Goal: Task Accomplishment & Management: Use online tool/utility

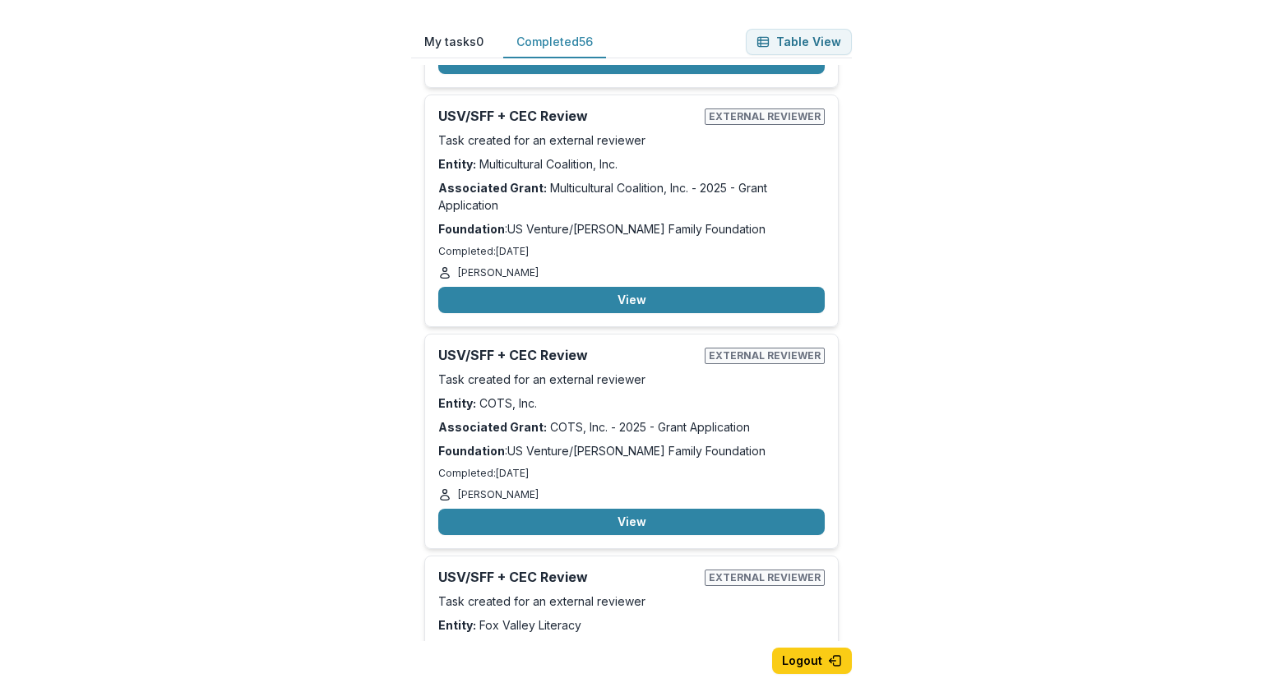
scroll to position [11478, 0]
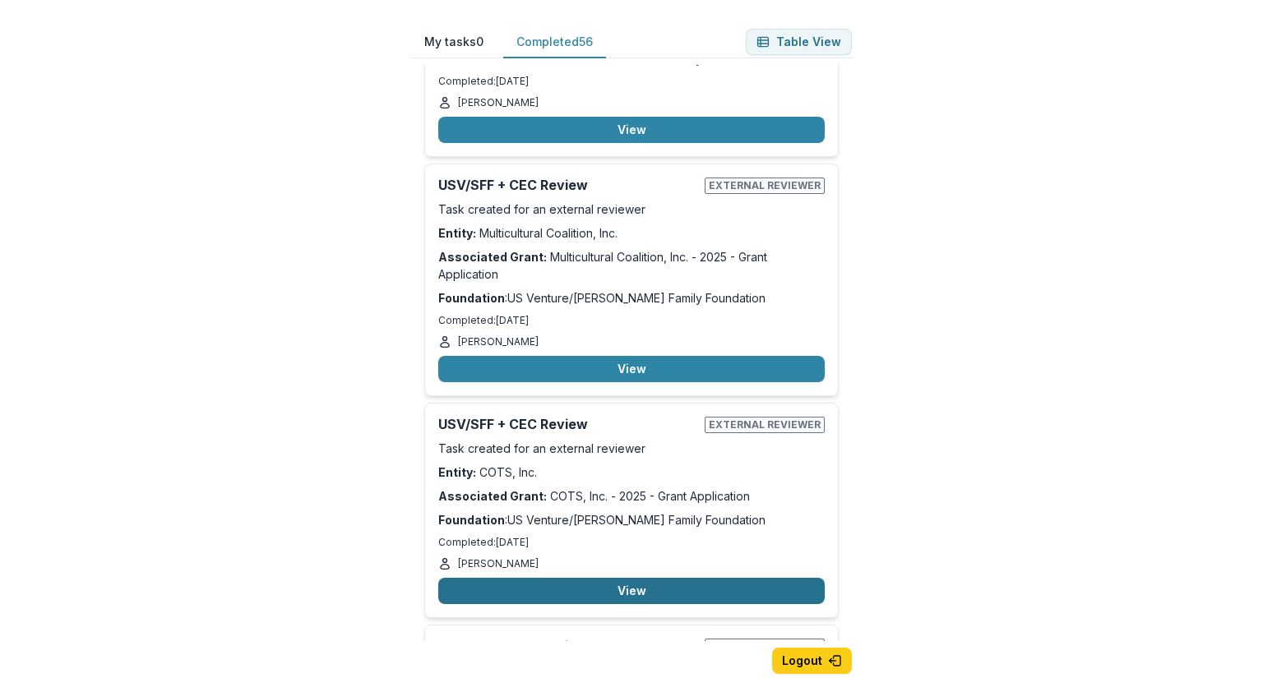
click at [641, 578] on button "View" at bounding box center [631, 591] width 386 height 26
click at [51, 678] on button "Back" at bounding box center [25, 688] width 51 height 20
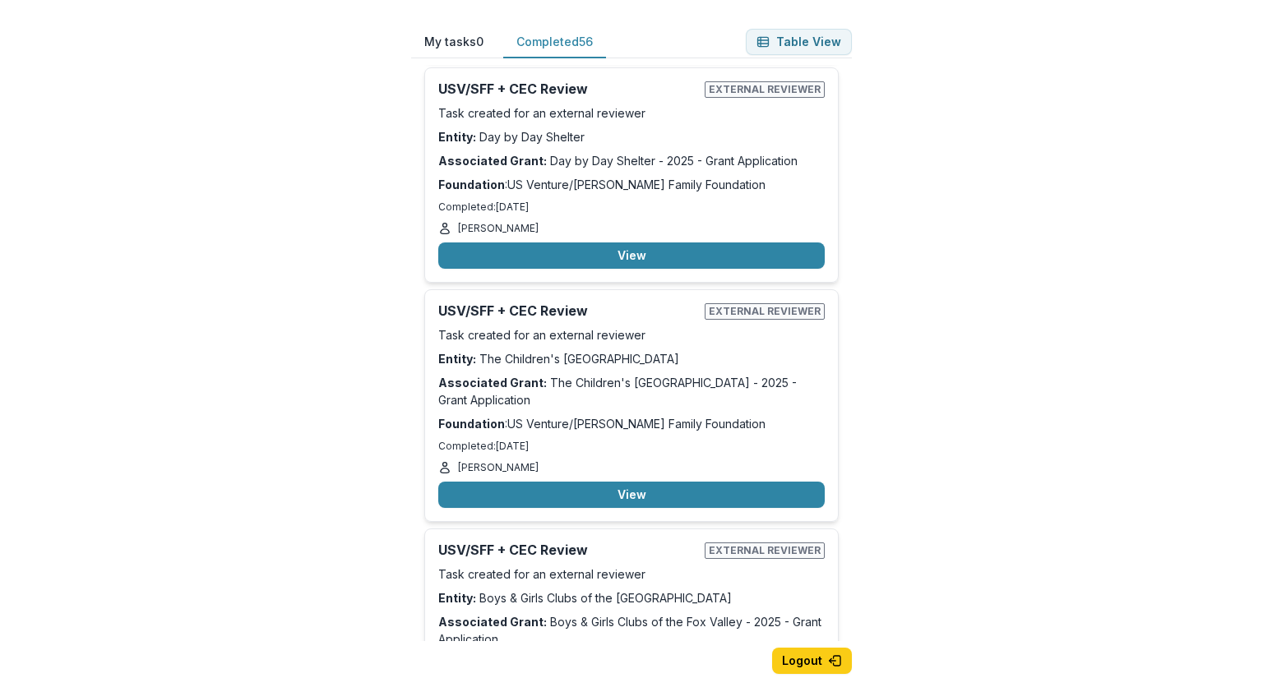
scroll to position [13040, 0]
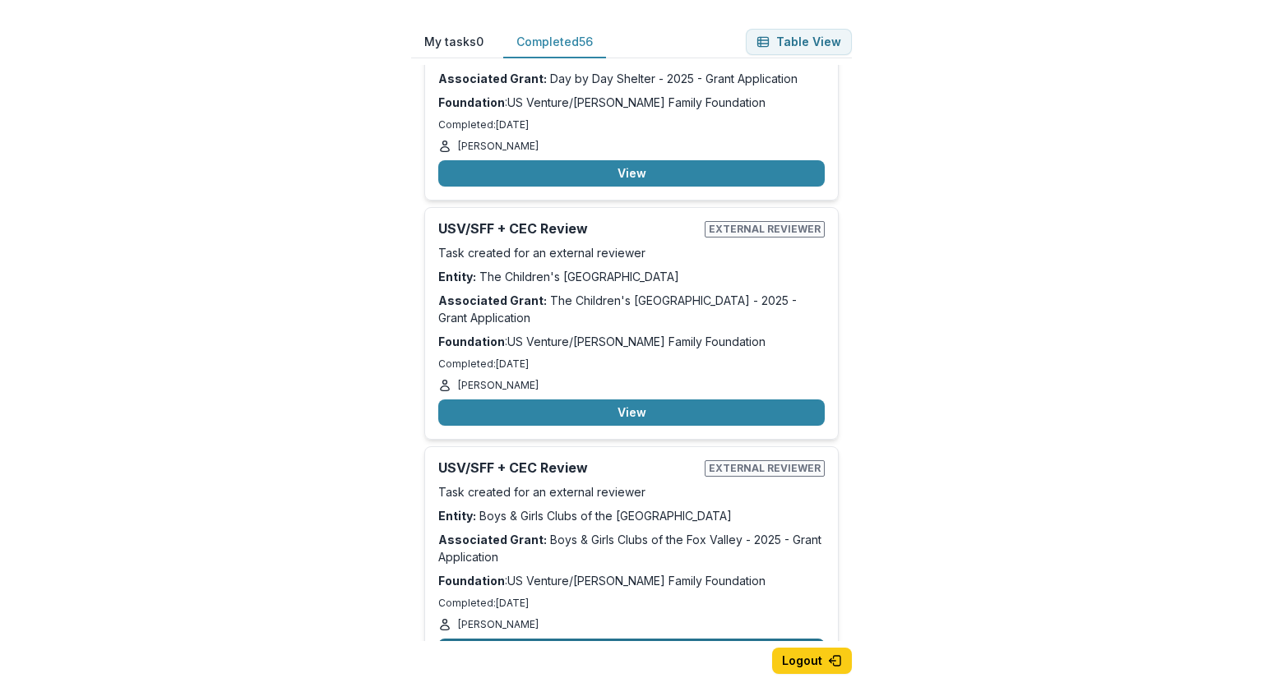
click at [587, 639] on button "View" at bounding box center [631, 652] width 386 height 26
click at [48, 678] on button "Back" at bounding box center [25, 688] width 51 height 20
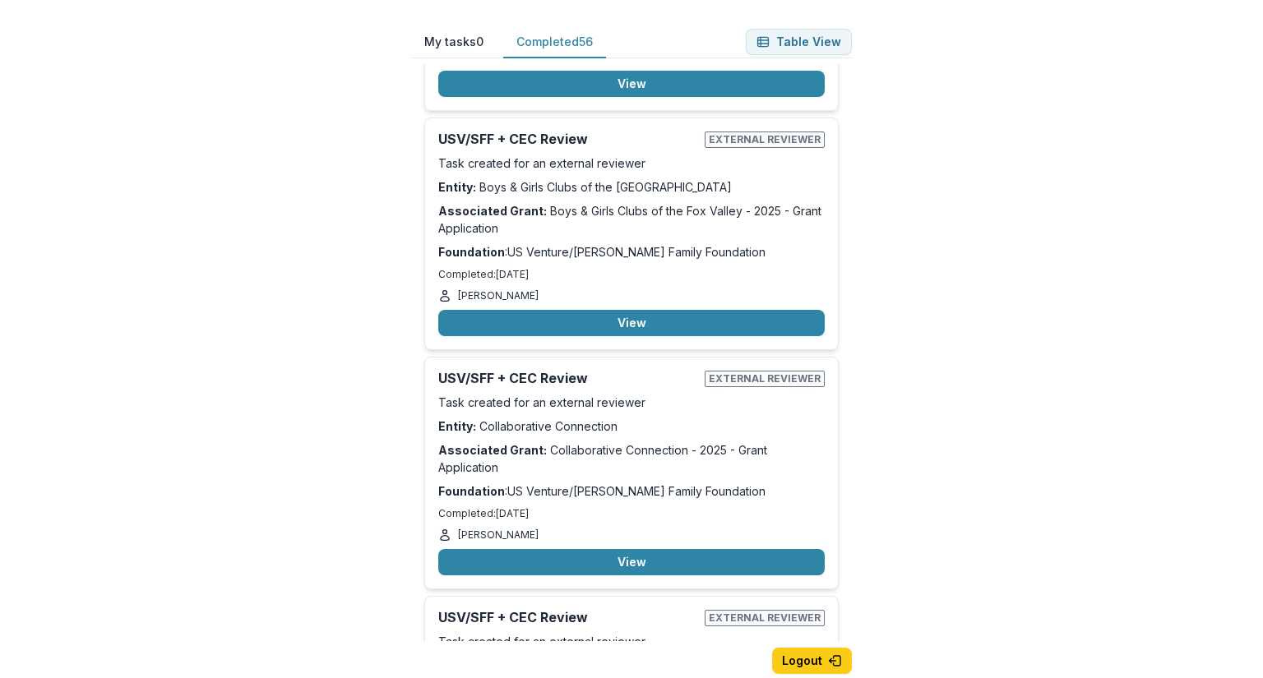
click at [13, 678] on icon "button" at bounding box center [6, 686] width 13 height 13
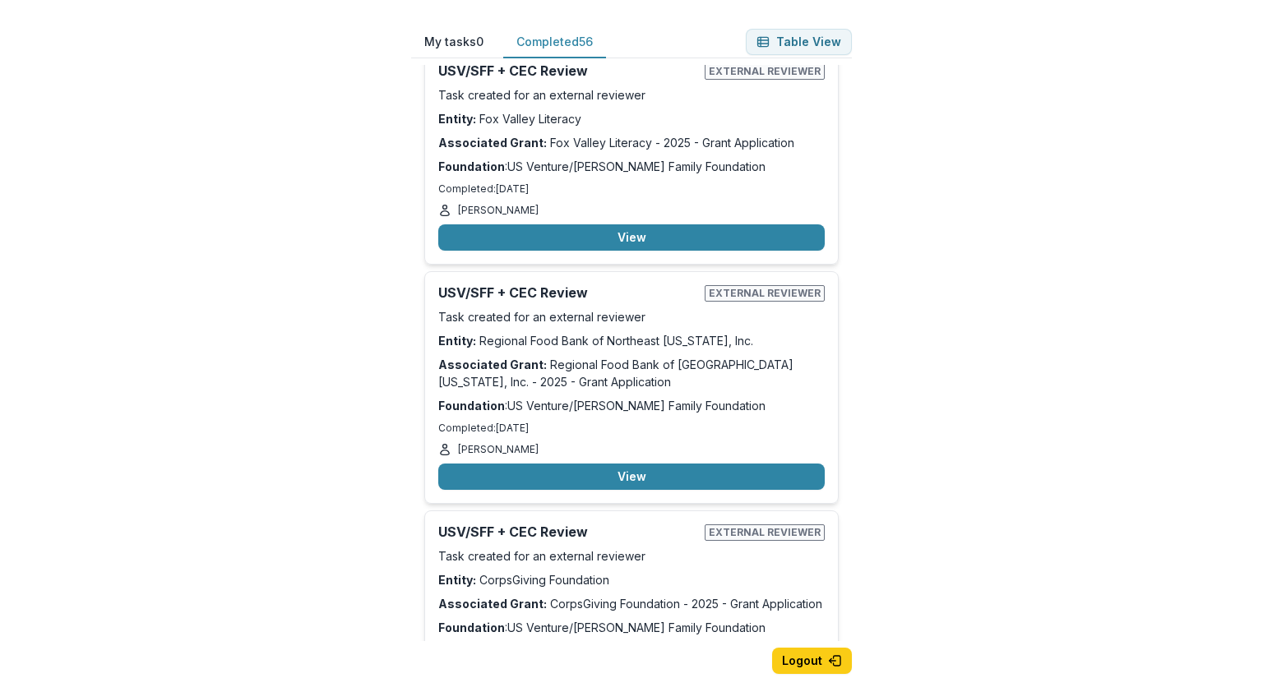
scroll to position [11972, 0]
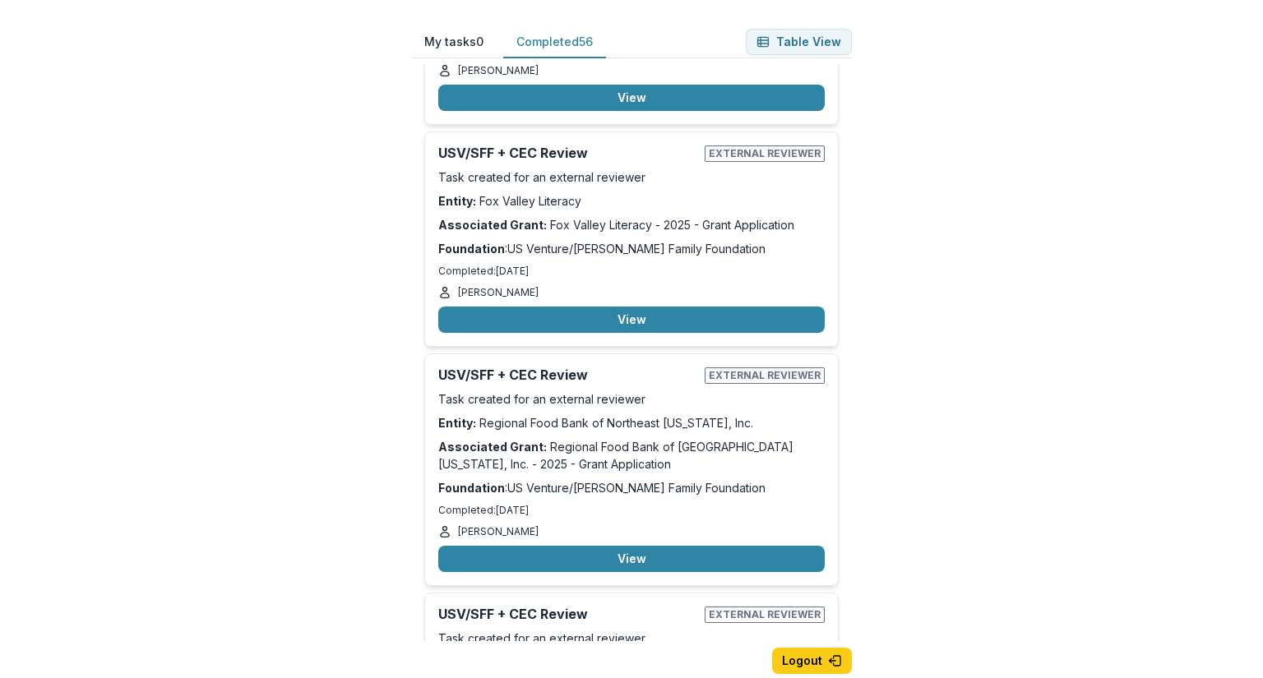
click at [51, 678] on button "Back" at bounding box center [25, 688] width 51 height 20
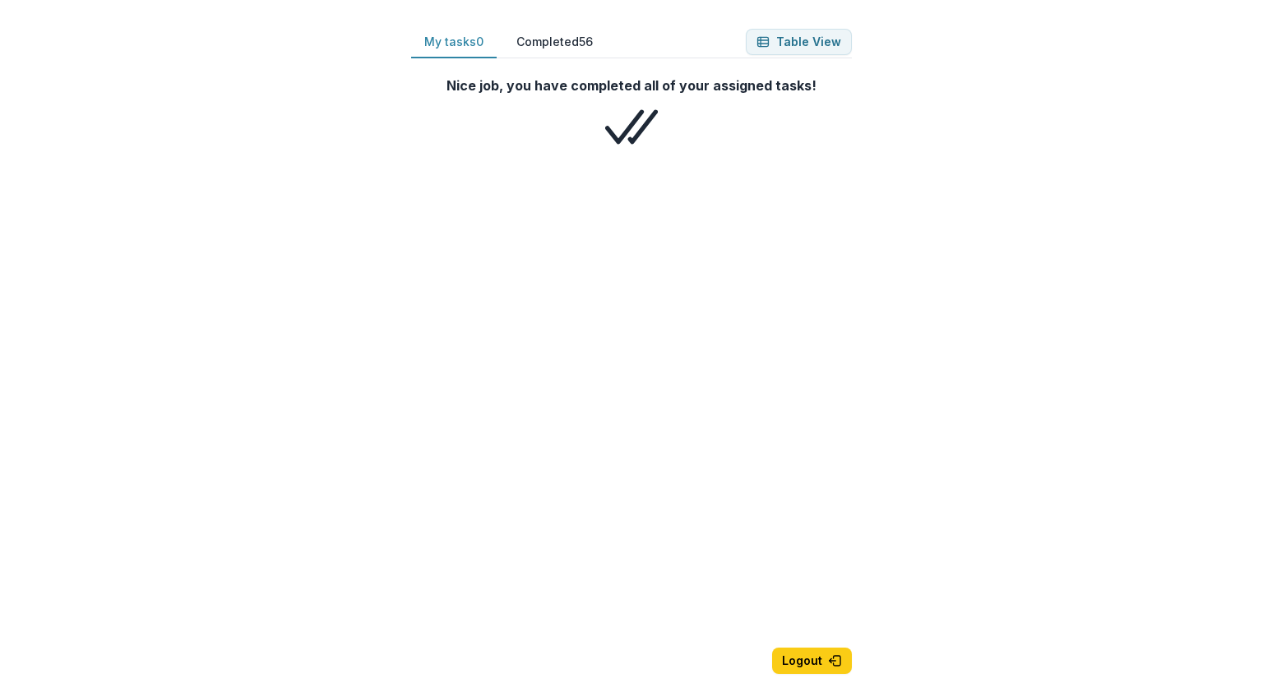
click at [578, 38] on button "Completed 56" at bounding box center [554, 42] width 103 height 32
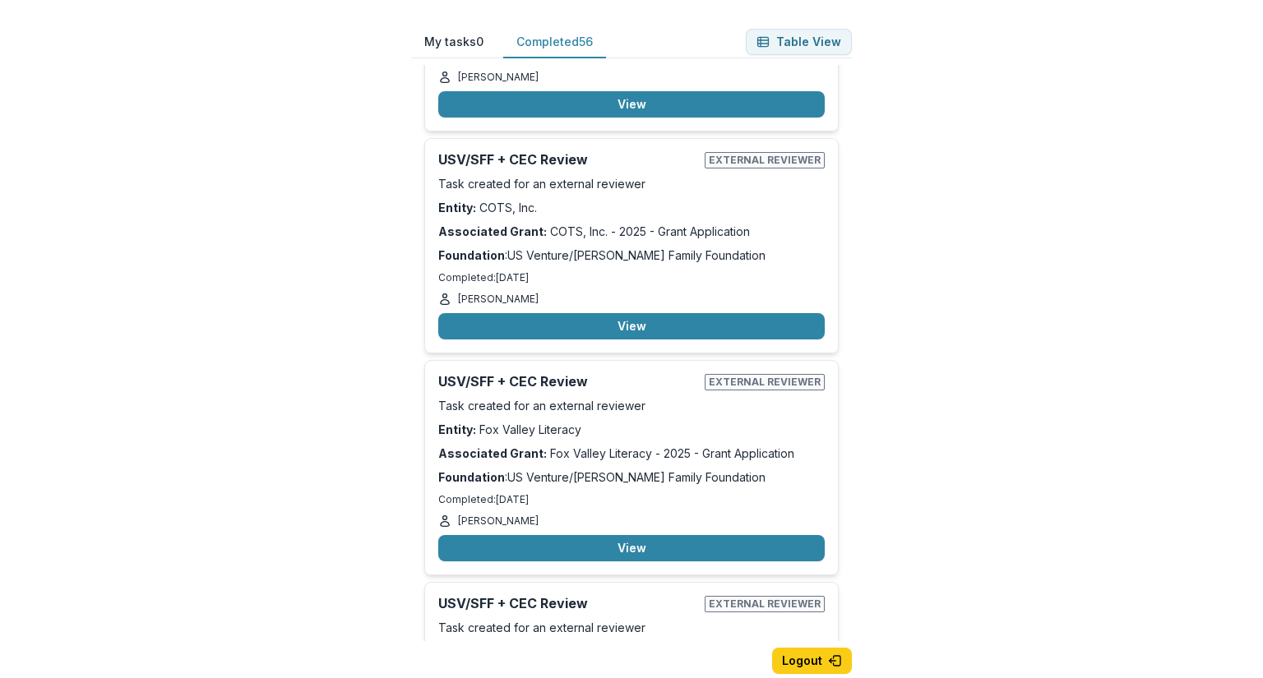
scroll to position [11560, 0]
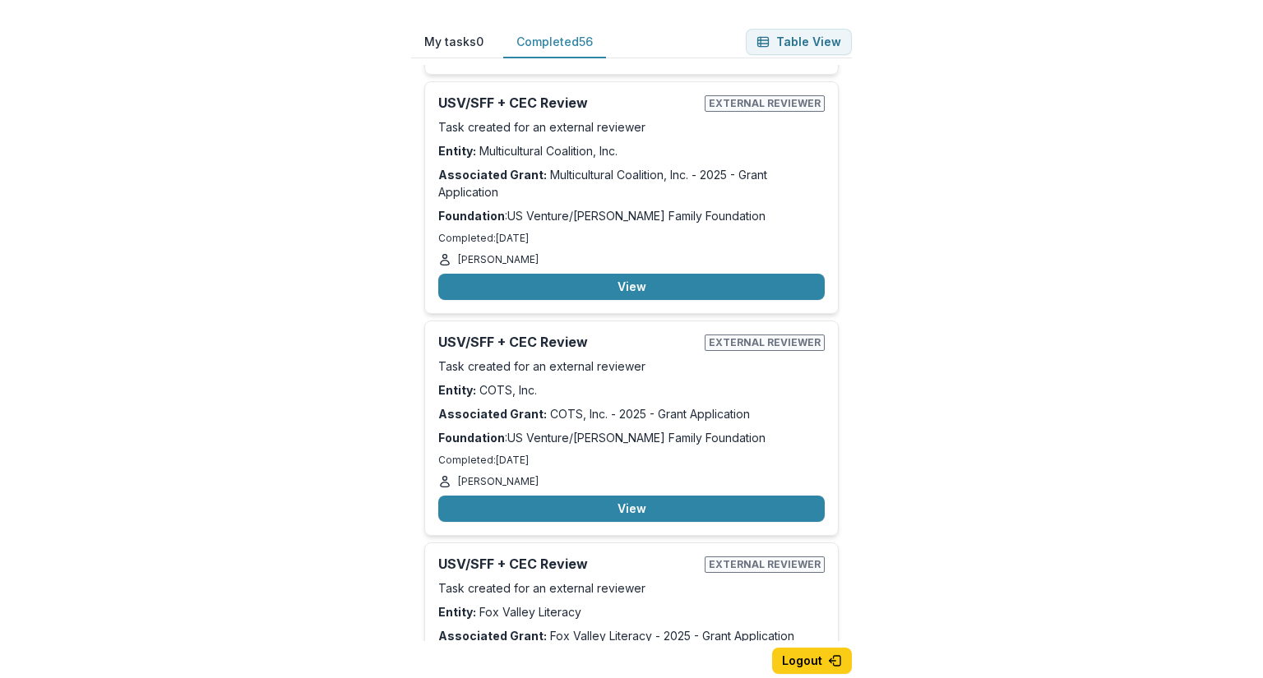
click at [51, 678] on button "Back" at bounding box center [25, 688] width 51 height 20
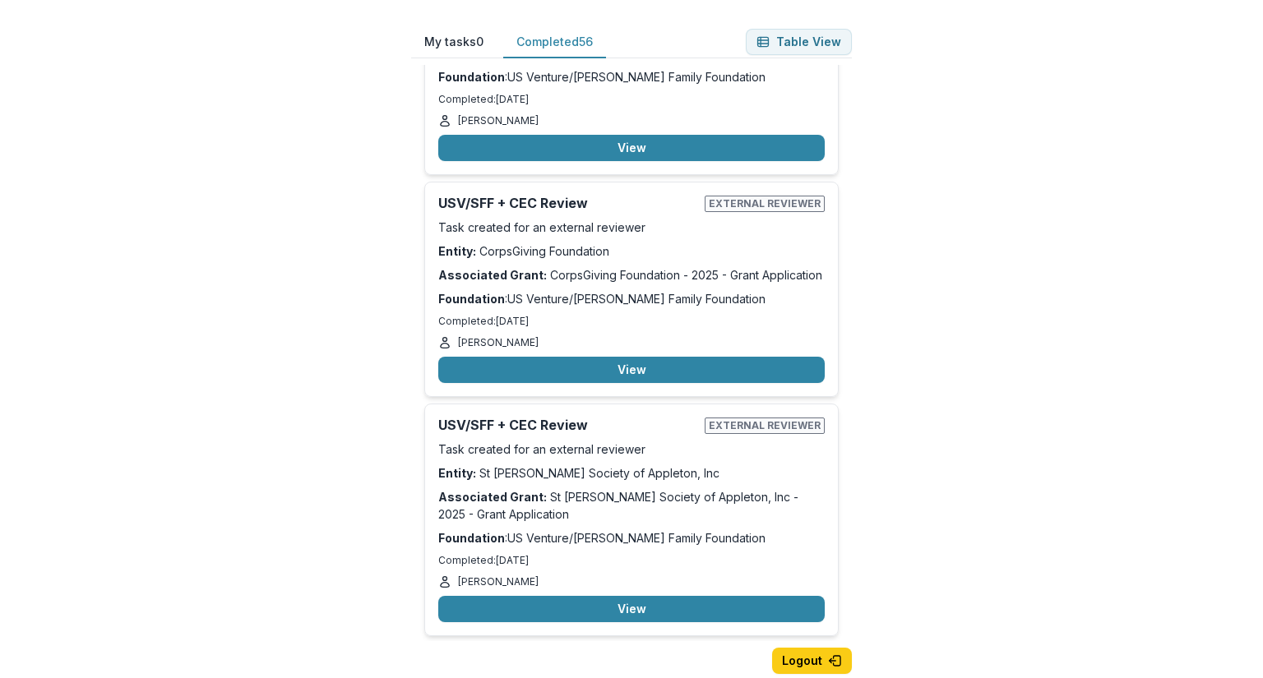
scroll to position [12629, 0]
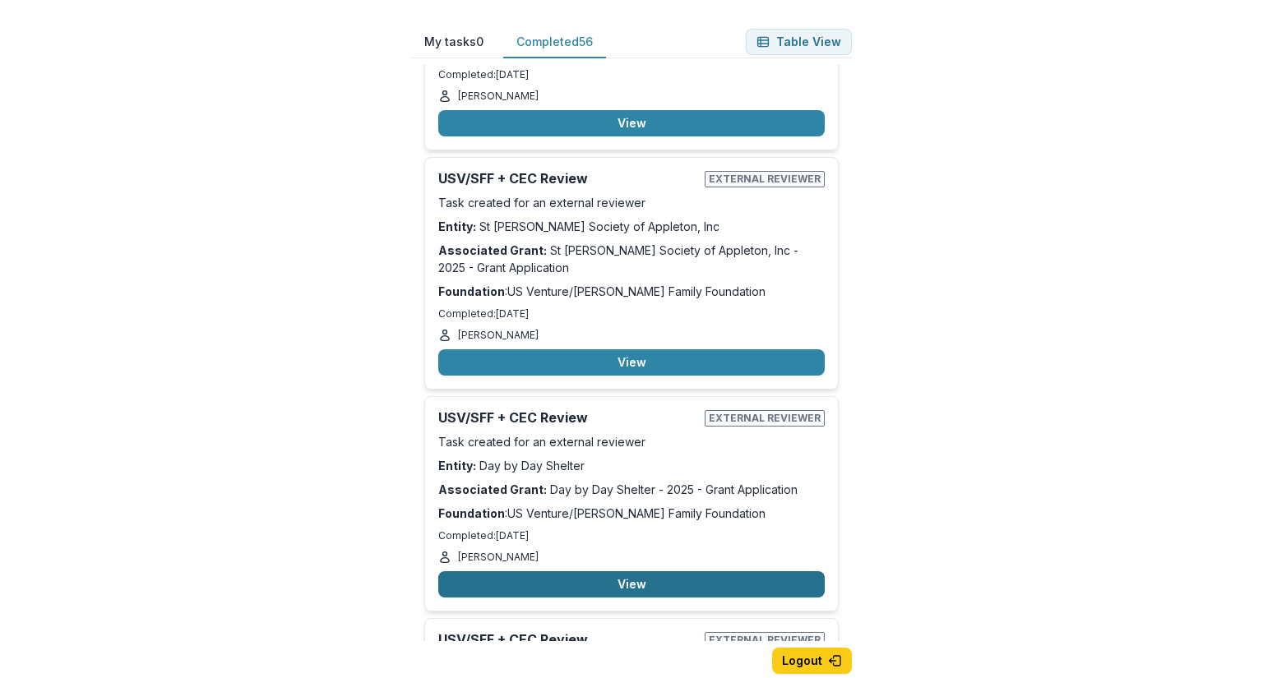
click at [615, 571] on button "View" at bounding box center [631, 584] width 386 height 26
click at [51, 678] on button "Back" at bounding box center [25, 688] width 51 height 20
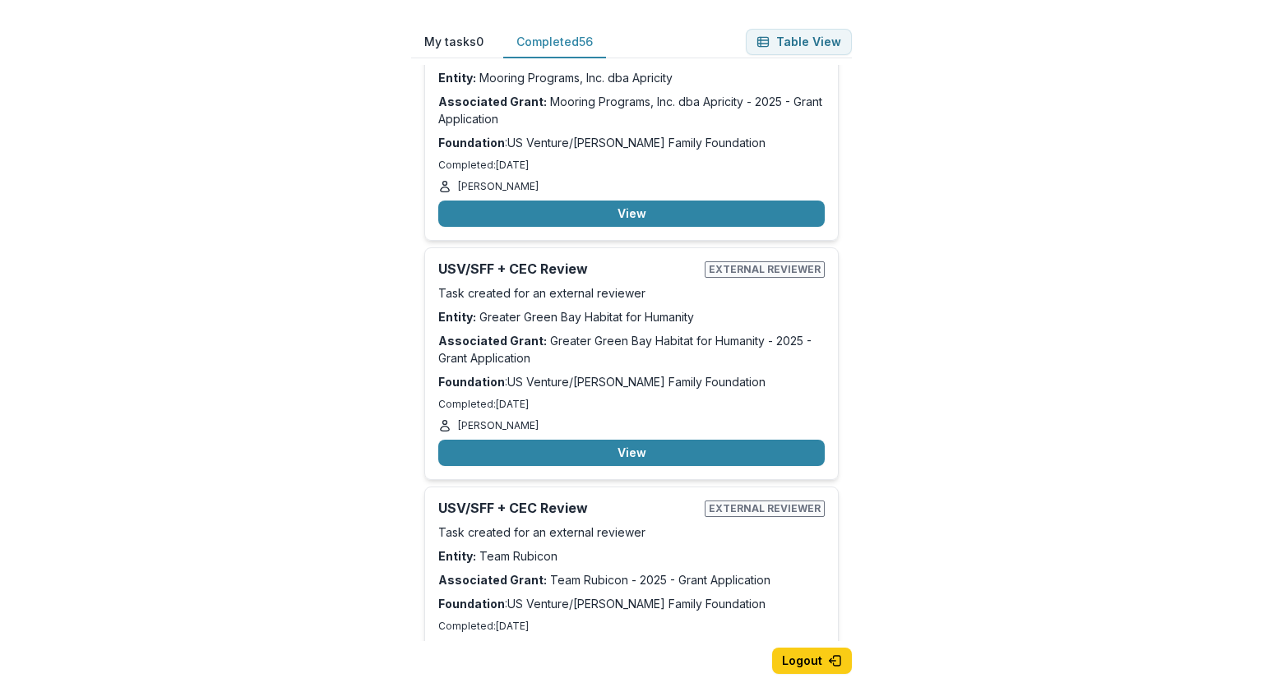
scroll to position [10409, 0]
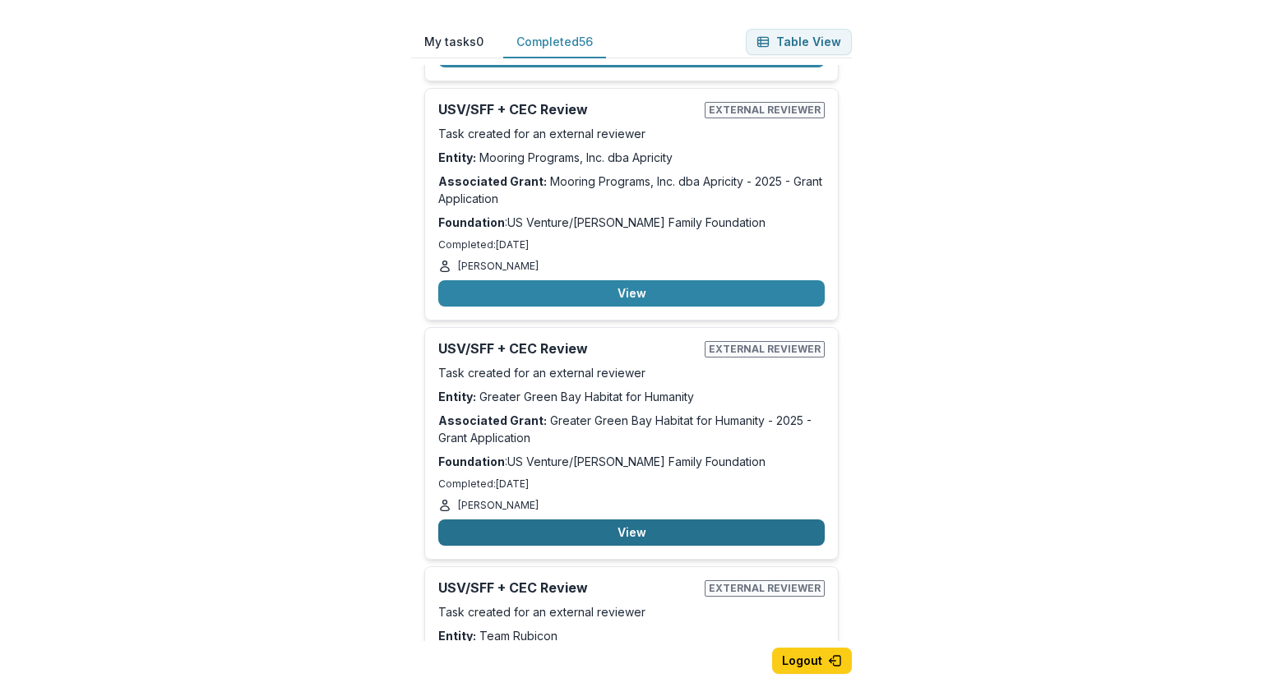
click at [641, 520] on button "View" at bounding box center [631, 533] width 386 height 26
click at [51, 678] on button "Back" at bounding box center [25, 688] width 51 height 20
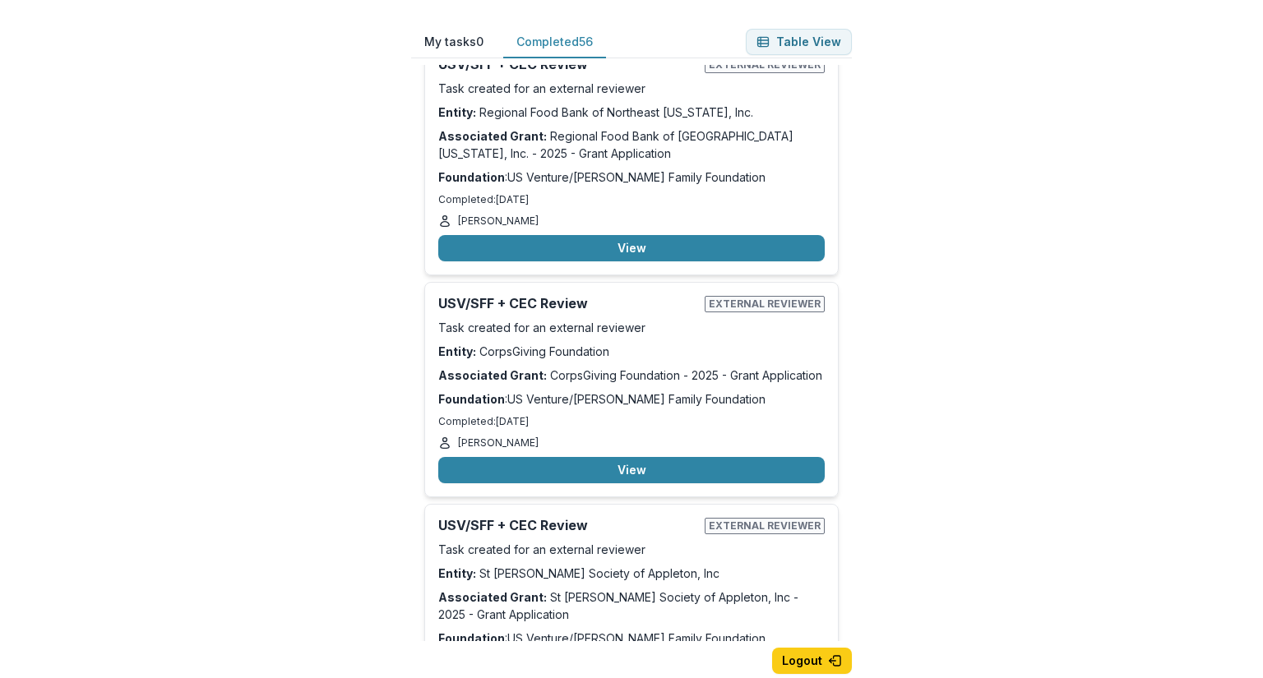
scroll to position [12300, 0]
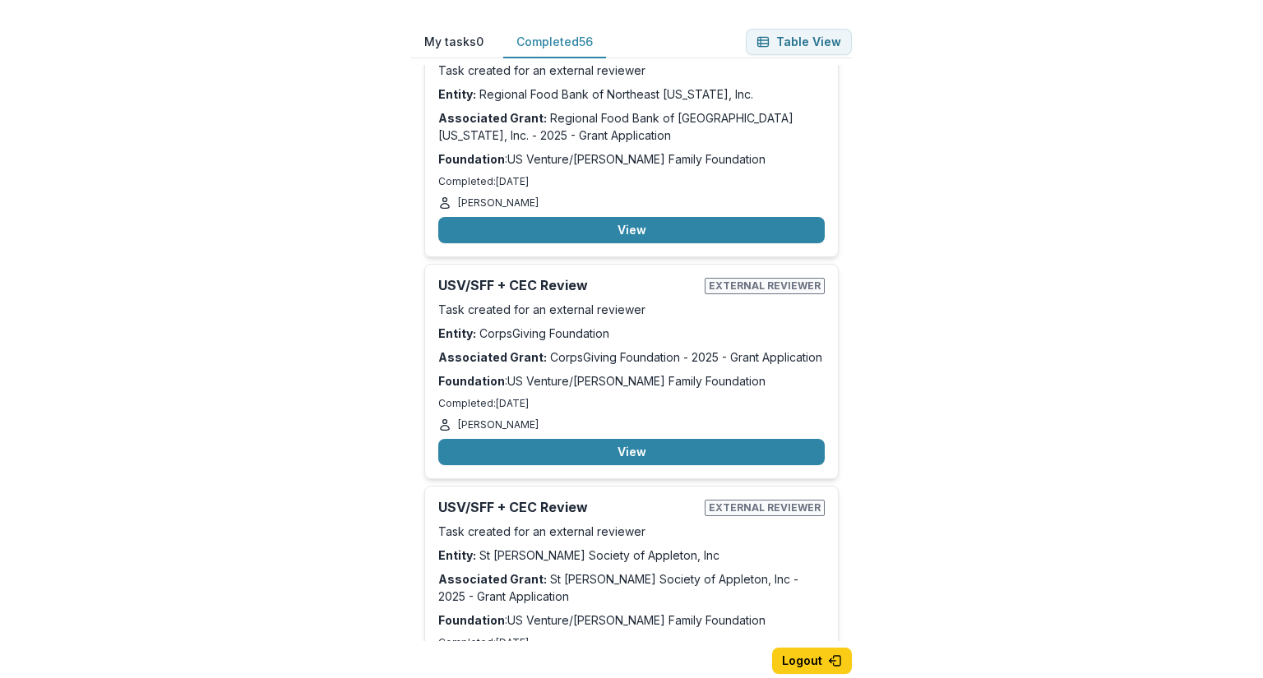
click at [605, 678] on button "View" at bounding box center [631, 691] width 386 height 26
click at [51, 678] on button "Back" at bounding box center [25, 688] width 51 height 20
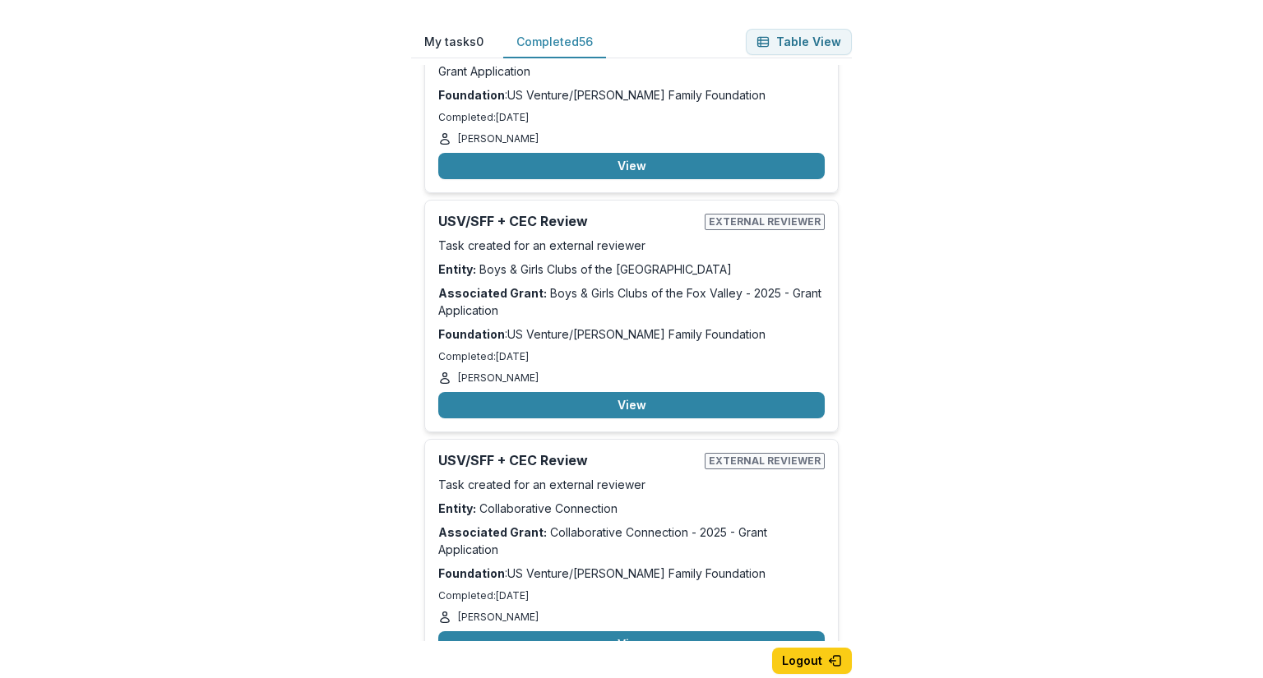
scroll to position [13369, 0]
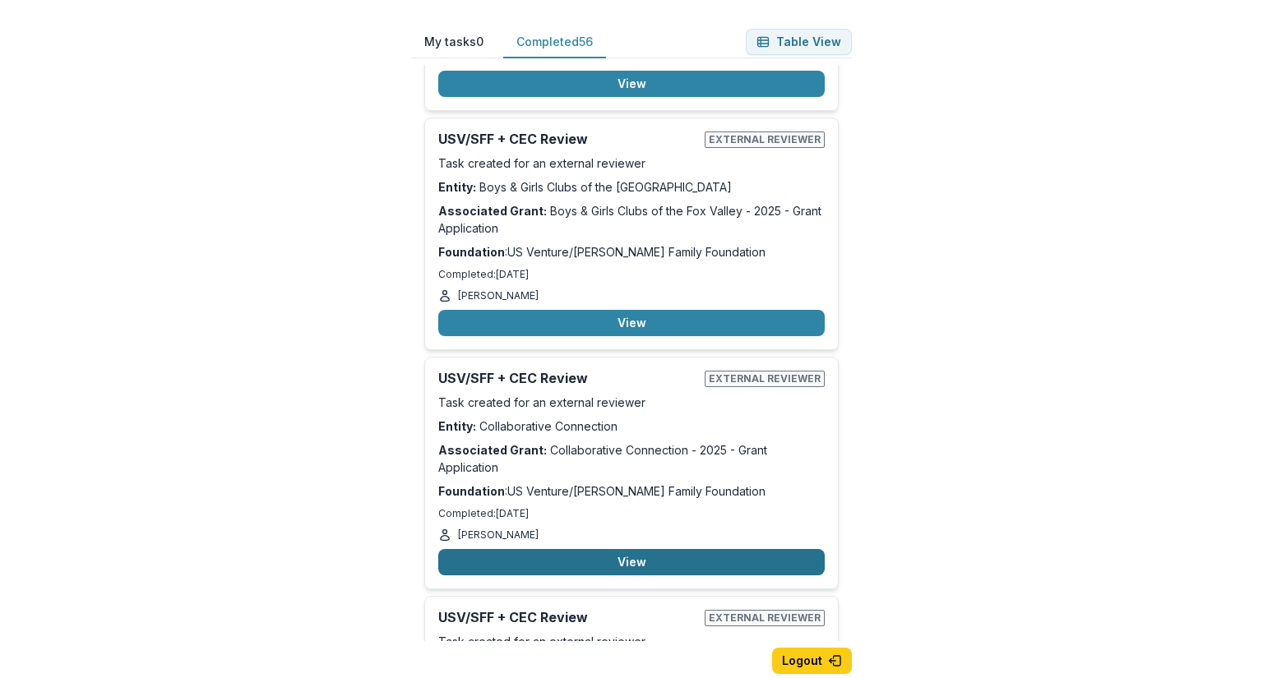
click at [562, 549] on button "View" at bounding box center [631, 562] width 386 height 26
click at [51, 678] on button "Back" at bounding box center [25, 688] width 51 height 20
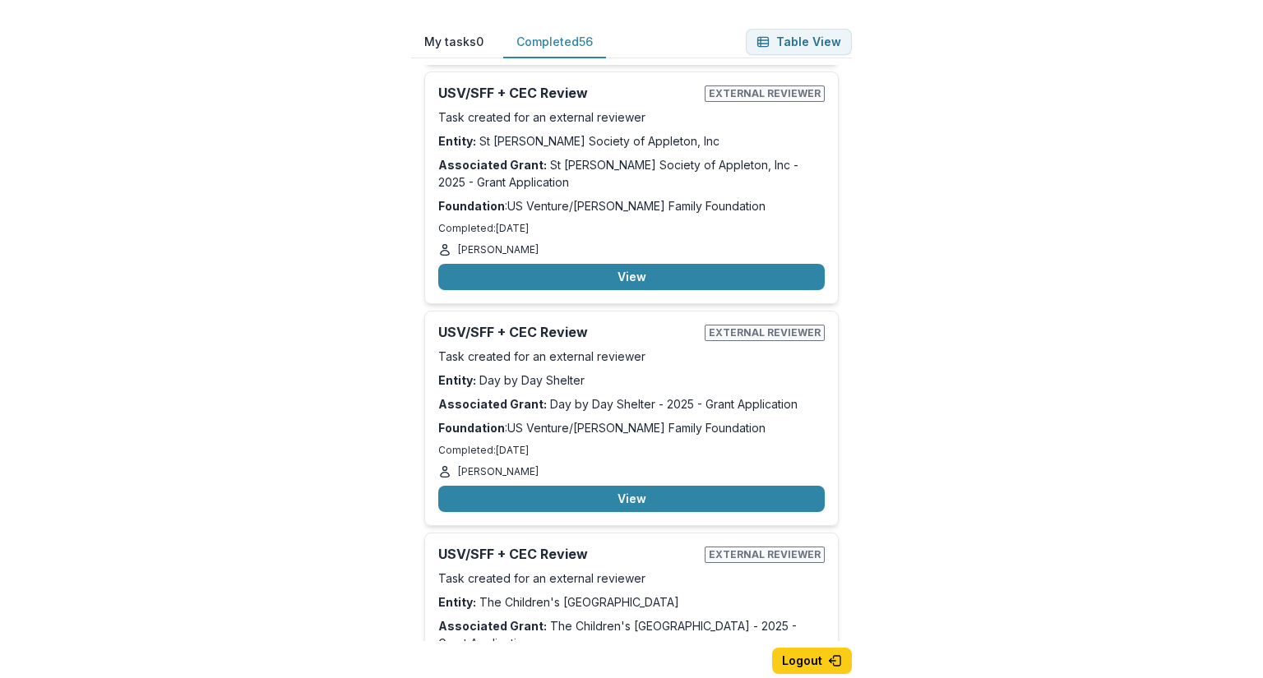
scroll to position [12629, 0]
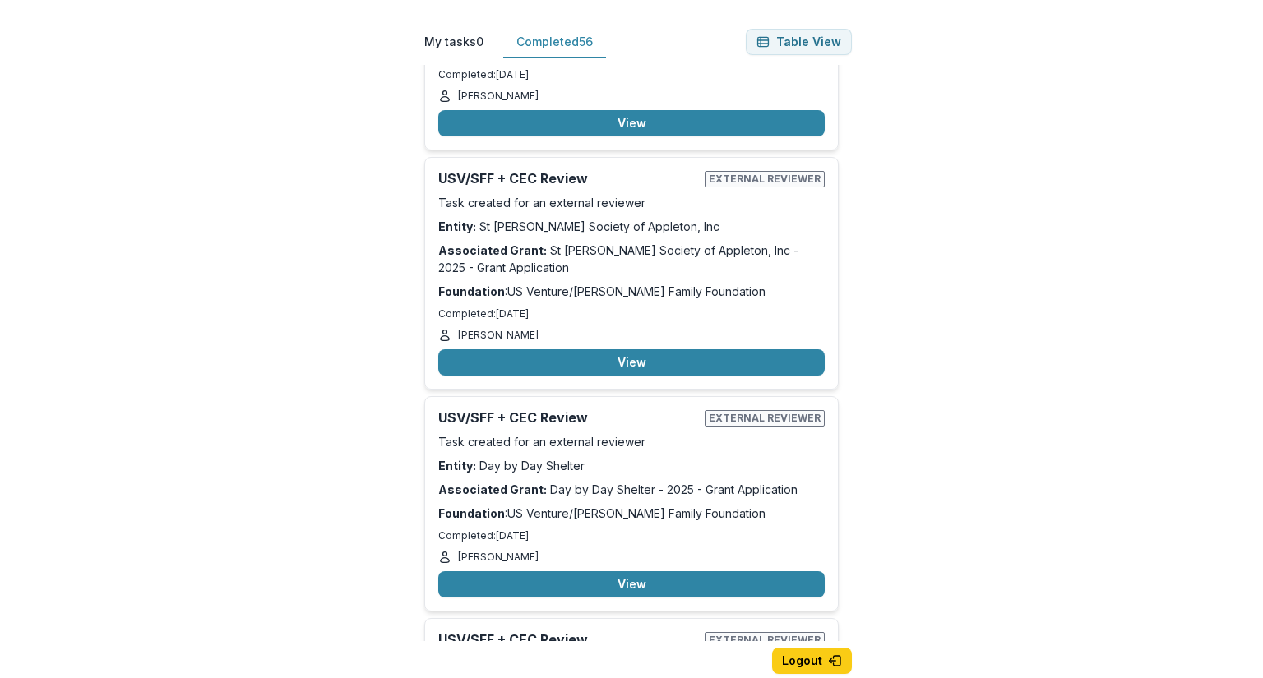
click at [51, 678] on button "Back" at bounding box center [25, 688] width 51 height 20
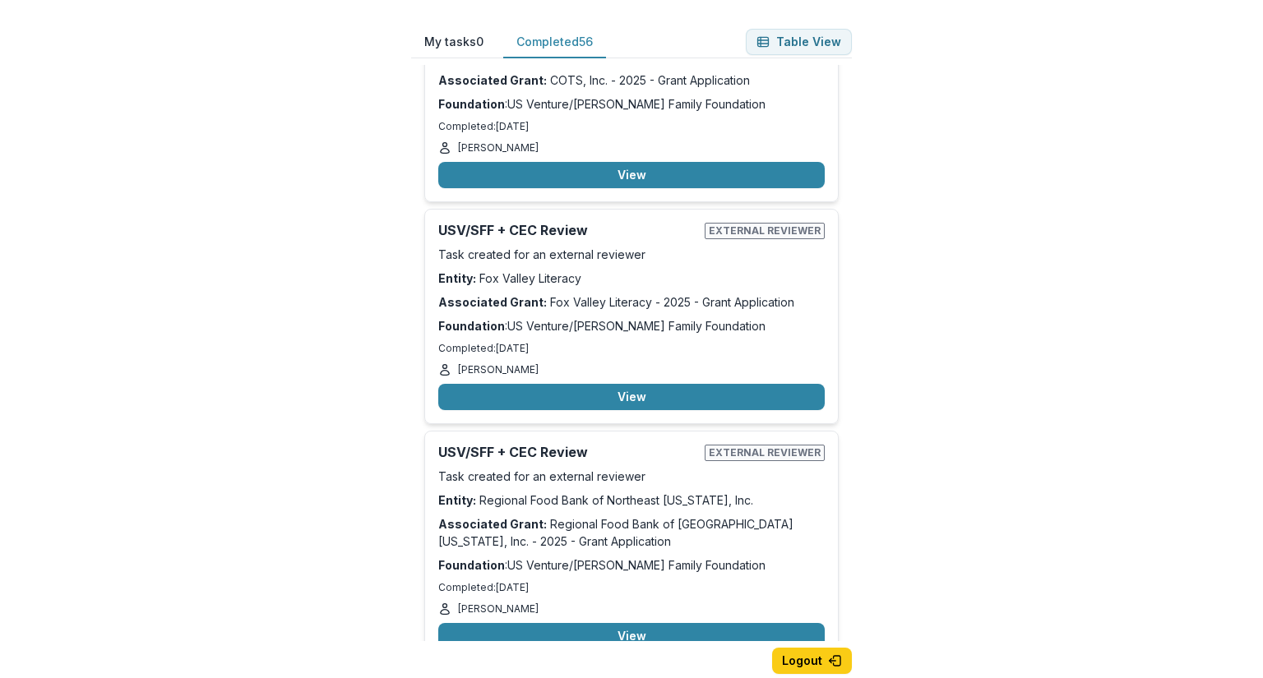
scroll to position [11889, 0]
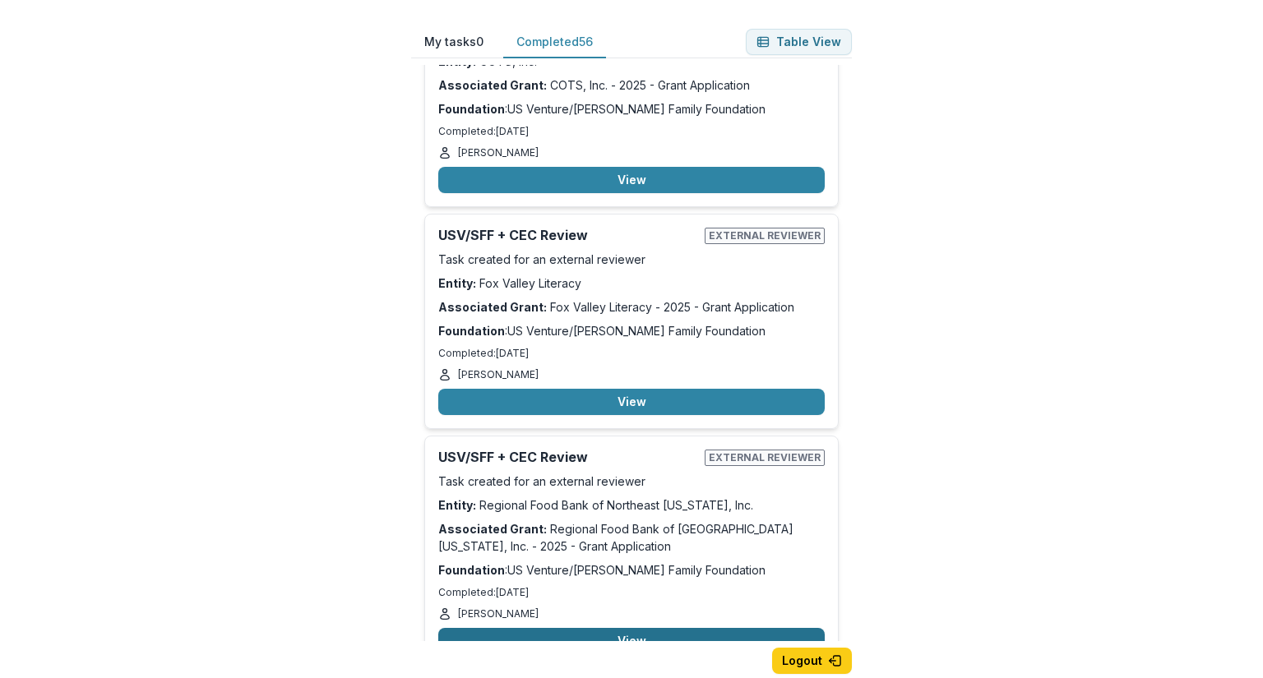
click at [706, 628] on button "View" at bounding box center [631, 641] width 386 height 26
click at [51, 678] on button "Back" at bounding box center [25, 688] width 51 height 20
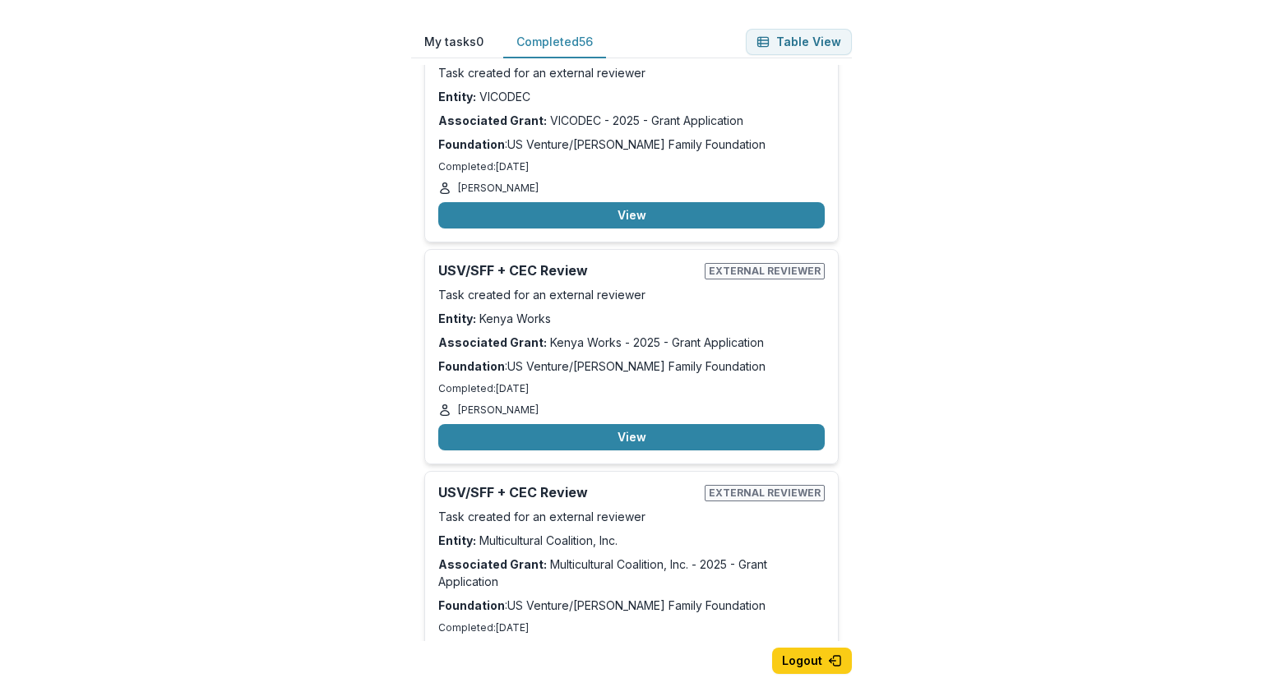
scroll to position [11149, 0]
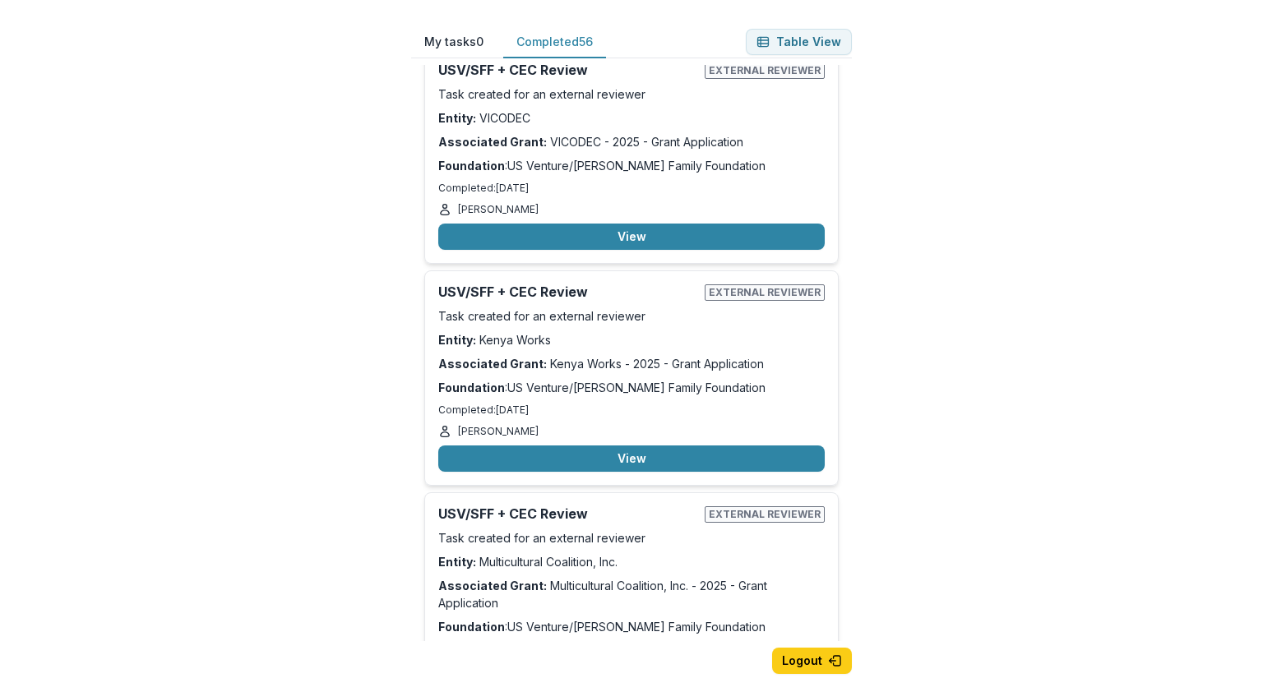
click at [51, 678] on button "Back" at bounding box center [25, 688] width 51 height 20
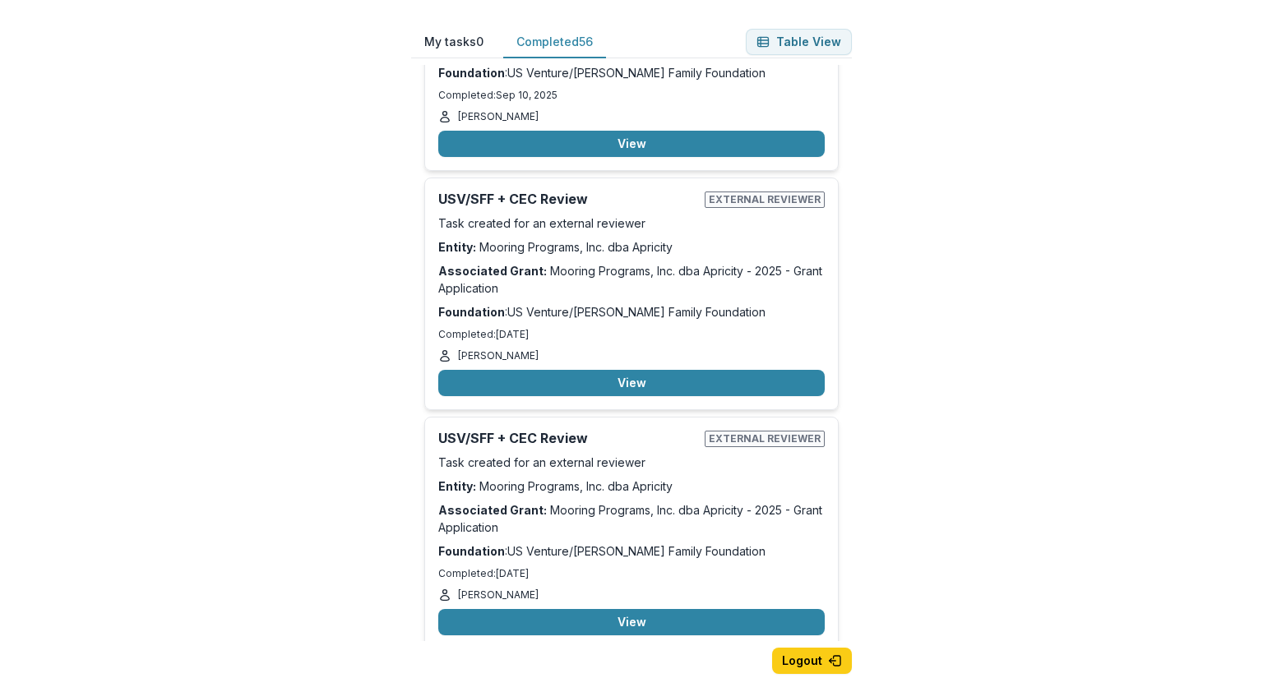
scroll to position [9916, 0]
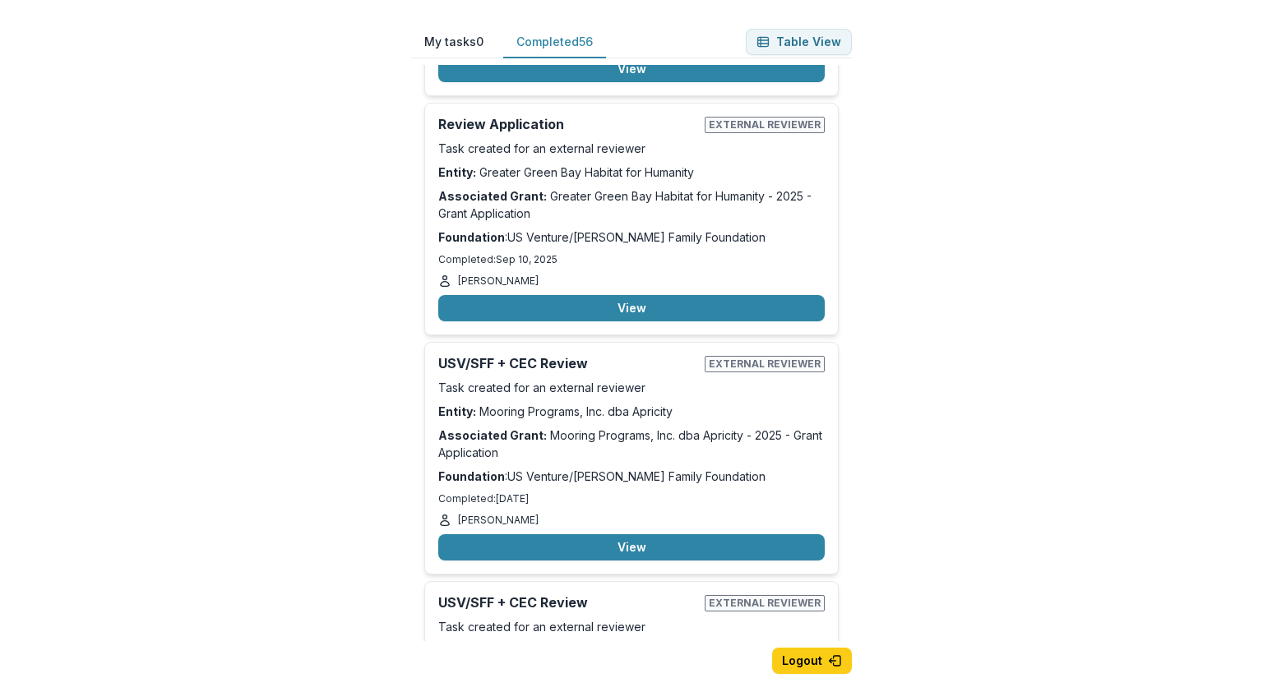
click at [51, 678] on button "Back" at bounding box center [25, 688] width 51 height 20
click at [633, 534] on button "View" at bounding box center [631, 547] width 386 height 26
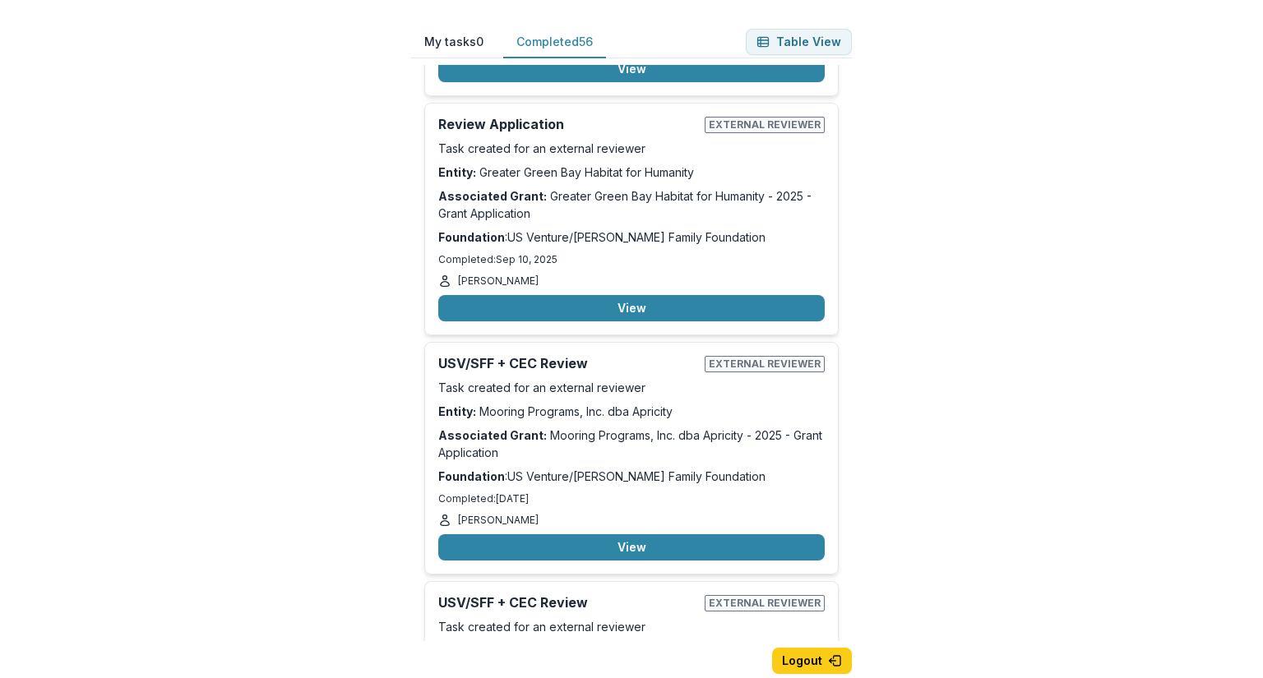
click at [44, 678] on button "Back" at bounding box center [25, 688] width 51 height 20
